Goal: Information Seeking & Learning: Learn about a topic

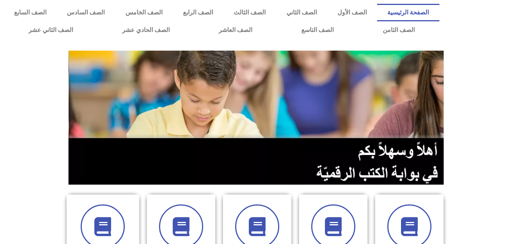
click at [173, 230] on icon at bounding box center [181, 226] width 19 height 19
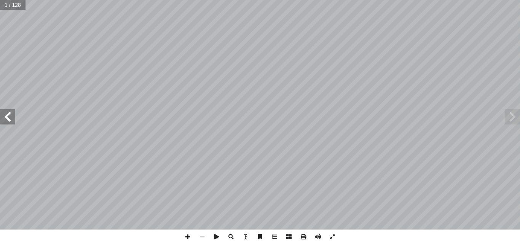
click at [6, 119] on span at bounding box center [7, 116] width 15 height 15
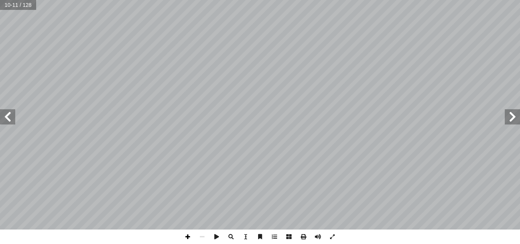
click at [189, 236] on span at bounding box center [187, 236] width 14 height 14
click at [188, 235] on span at bounding box center [187, 236] width 14 height 14
click at [7, 119] on span at bounding box center [7, 116] width 15 height 15
click at [257, 0] on html "الصفحة الرئيسية الصف الأول الصف الثاني الصف الثالث الصف الرابع الصف الخامس الصف…" at bounding box center [260, 34] width 520 height 69
click at [199, 234] on span at bounding box center [202, 236] width 14 height 14
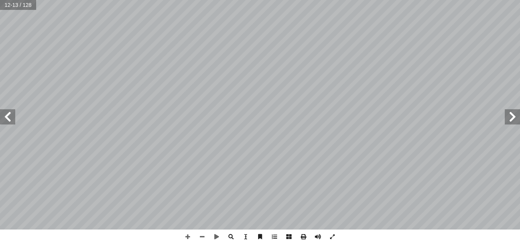
click at [13, 116] on span at bounding box center [7, 116] width 15 height 15
click at [186, 239] on span at bounding box center [187, 236] width 14 height 14
click at [406, 0] on html "الصفحة الرئيسية الصف الأول الصف الثاني الصف الثالث الصف الرابع الصف الخامس الصف…" at bounding box center [260, 34] width 520 height 69
click at [198, 238] on span at bounding box center [202, 236] width 14 height 14
click at [187, 239] on span at bounding box center [187, 236] width 14 height 14
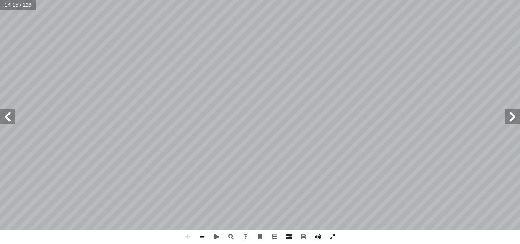
click at [201, 235] on span at bounding box center [202, 236] width 14 height 14
